Goal: Information Seeking & Learning: Learn about a topic

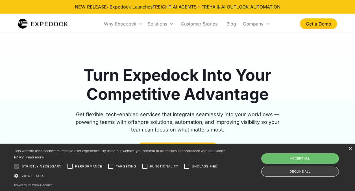
click at [293, 170] on div "Decline all" at bounding box center [300, 171] width 78 height 10
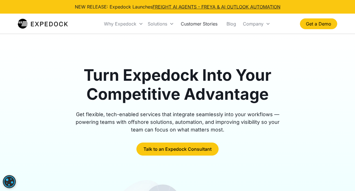
click at [188, 23] on link "Customer Stories" at bounding box center [199, 23] width 46 height 19
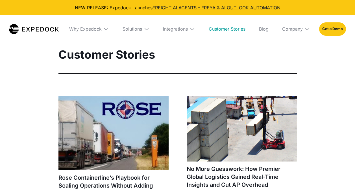
select select
click at [187, 28] on div "Integrations" at bounding box center [175, 29] width 25 height 6
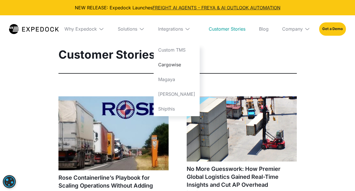
click at [183, 63] on link "Cargowise" at bounding box center [177, 64] width 46 height 15
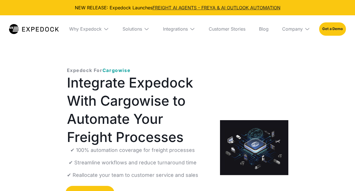
select select
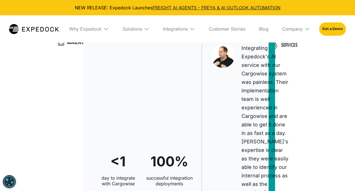
scroll to position [141, 0]
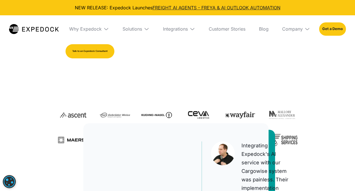
click at [277, 112] on img at bounding box center [282, 115] width 31 height 20
drag, startPoint x: 265, startPoint y: 128, endPoint x: 268, endPoint y: 131, distance: 3.8
drag, startPoint x: 273, startPoint y: 138, endPoint x: 282, endPoint y: 138, distance: 9.0
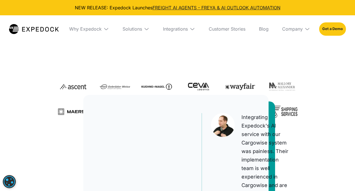
drag, startPoint x: 252, startPoint y: 121, endPoint x: 258, endPoint y: 133, distance: 13.9
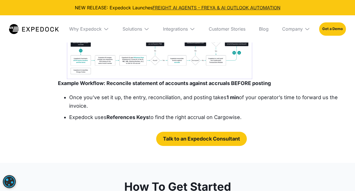
scroll to position [933, 0]
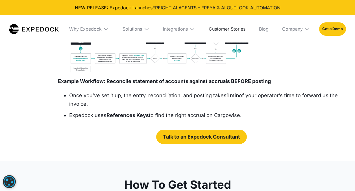
click at [239, 28] on link "Customer Stories" at bounding box center [227, 28] width 46 height 27
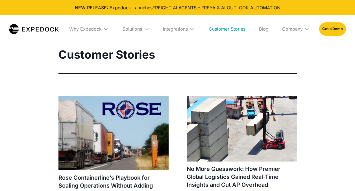
select select
click at [198, 30] on div "Integrations" at bounding box center [179, 28] width 41 height 27
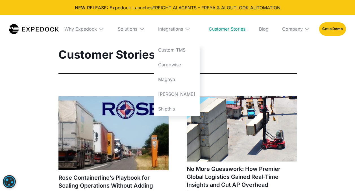
click at [191, 30] on img at bounding box center [188, 29] width 6 height 6
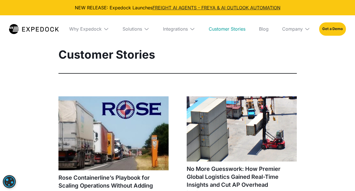
click at [195, 30] on img at bounding box center [193, 29] width 6 height 6
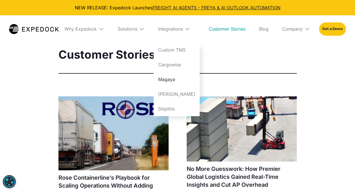
click at [182, 79] on link "Magaya" at bounding box center [177, 79] width 46 height 15
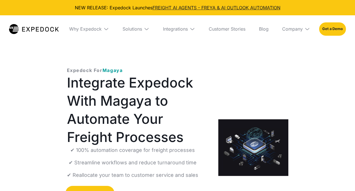
select select
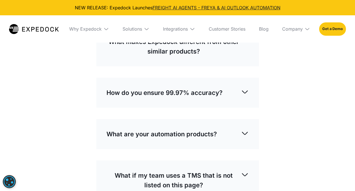
scroll to position [1442, 0]
